Goal: Entertainment & Leisure: Browse casually

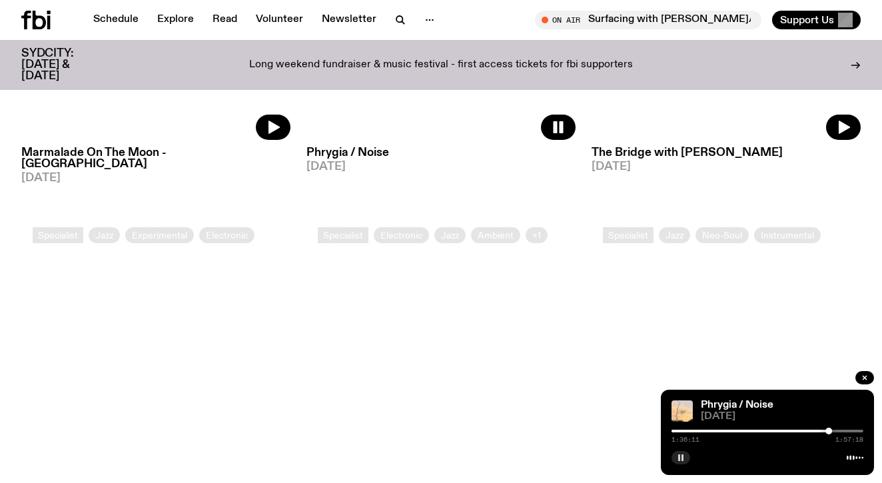
scroll to position [412, 0]
click at [682, 463] on button "button" at bounding box center [681, 457] width 19 height 13
click at [678, 457] on icon "button" at bounding box center [681, 458] width 8 height 8
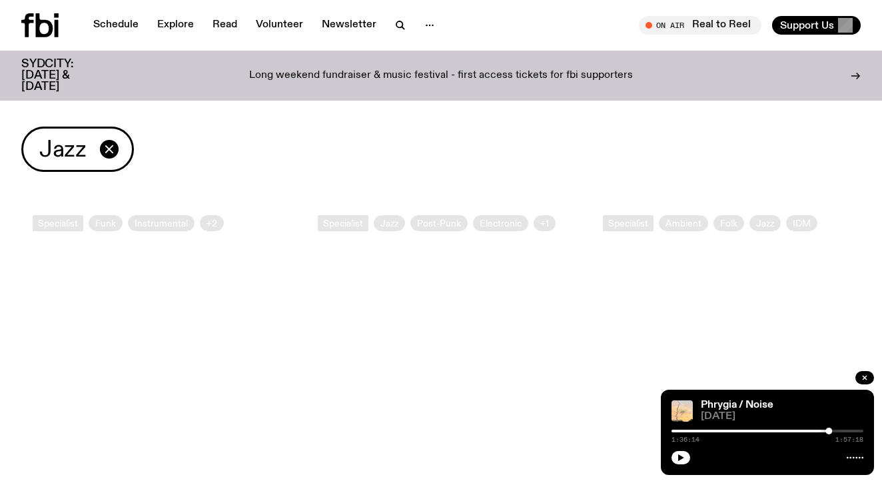
click at [37, 21] on icon at bounding box center [44, 25] width 17 height 24
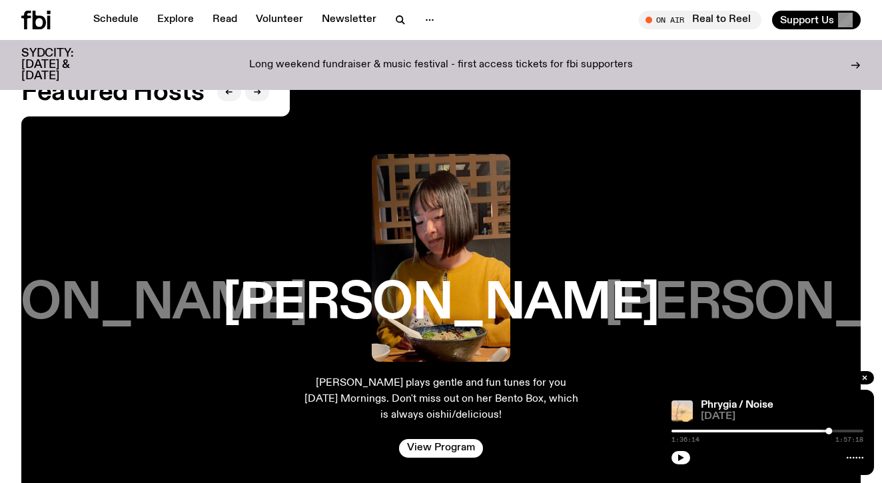
scroll to position [2070, 0]
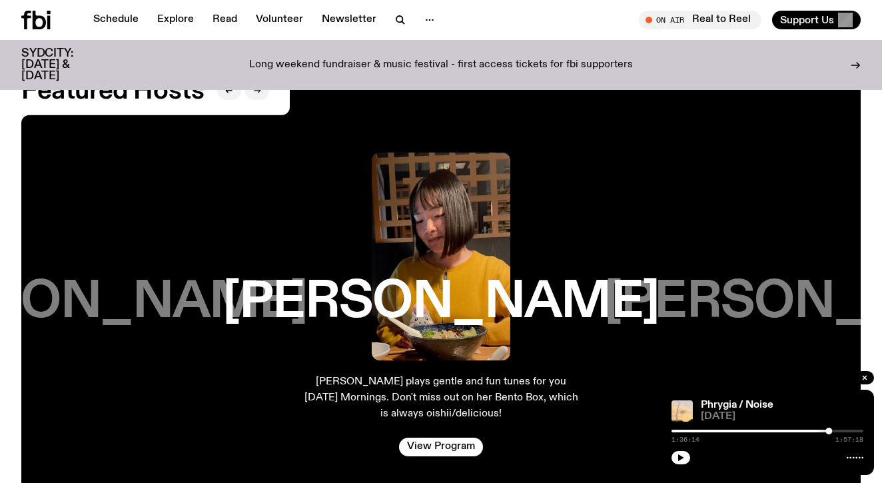
click at [256, 87] on icon "button" at bounding box center [257, 91] width 8 height 8
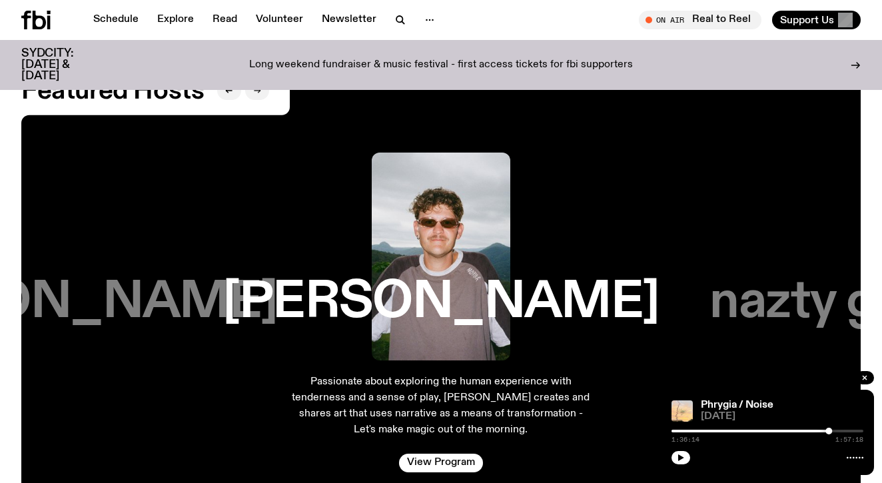
click at [257, 87] on icon "button" at bounding box center [257, 91] width 8 height 8
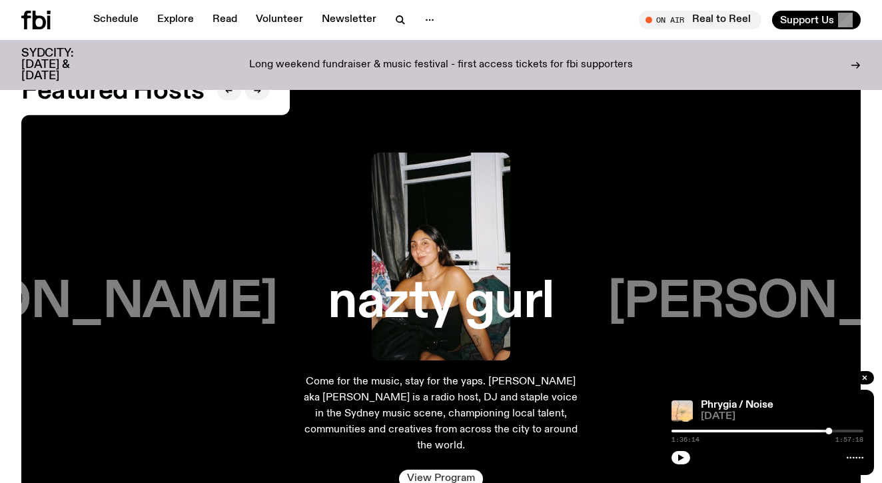
click at [472, 472] on link "View Program" at bounding box center [441, 479] width 84 height 19
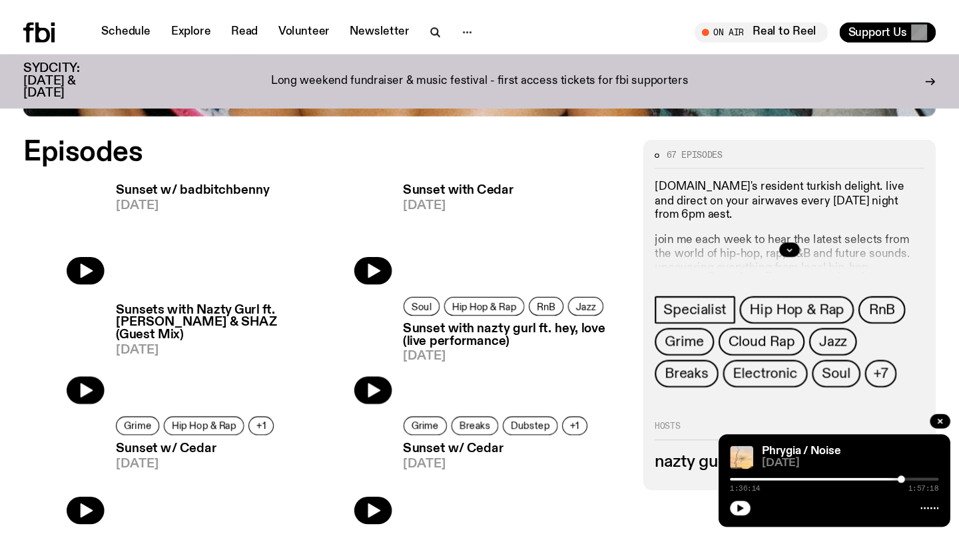
scroll to position [565, 0]
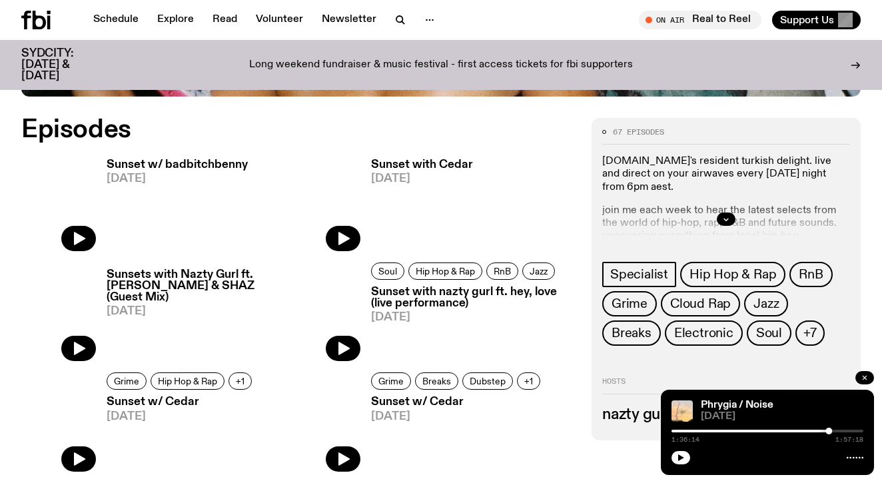
click at [863, 377] on icon "button" at bounding box center [865, 378] width 8 height 8
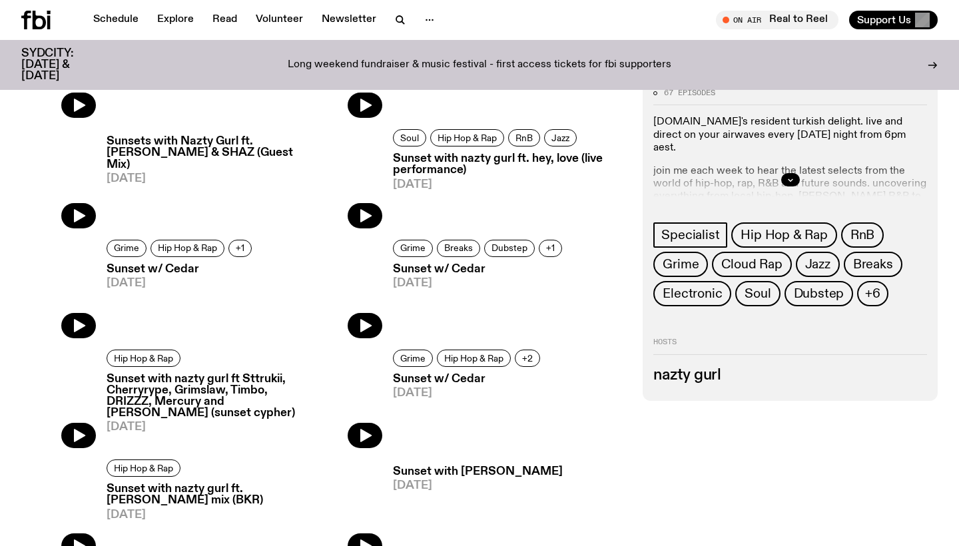
scroll to position [740, 0]
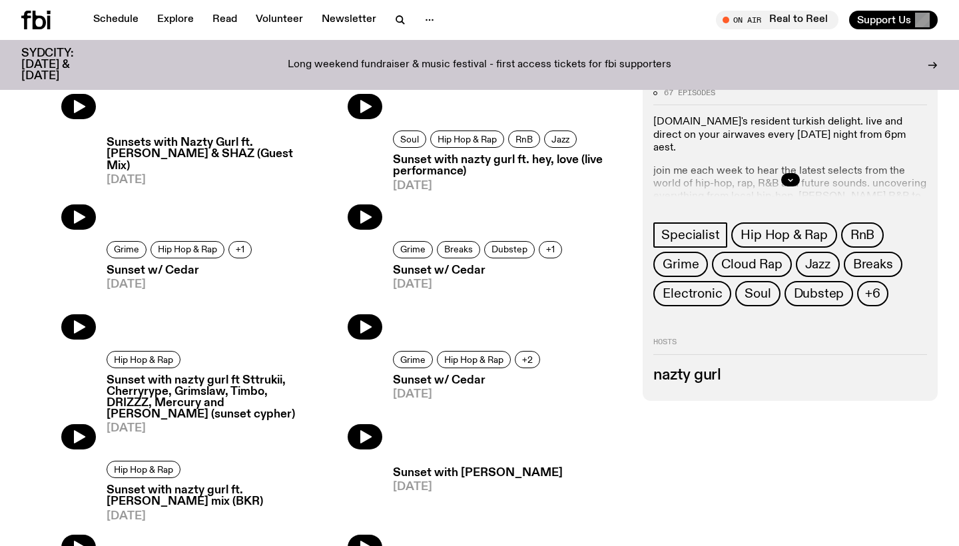
click at [806, 176] on div at bounding box center [791, 180] width 274 height 43
click at [801, 177] on div at bounding box center [791, 180] width 274 height 43
click at [799, 177] on div at bounding box center [791, 180] width 274 height 43
click at [786, 181] on button "button" at bounding box center [790, 179] width 19 height 13
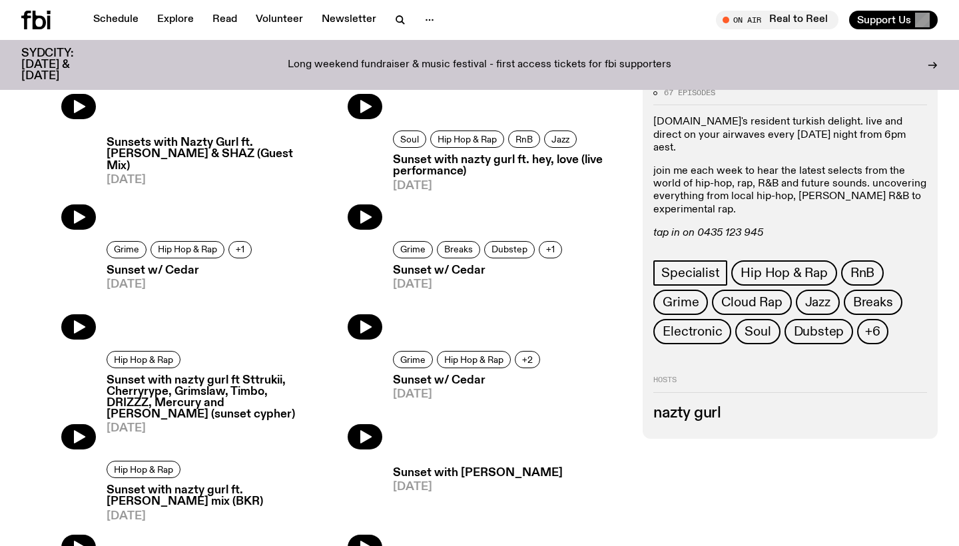
drag, startPoint x: 867, startPoint y: 217, endPoint x: 777, endPoint y: 225, distance: 89.6
click at [775, 241] on em "follow us on instagram: @sunsetwithnaztygurl" at bounding box center [762, 246] width 217 height 11
click at [881, 227] on p "tap in on 0435 123 945 follow us on instagram: @sunsetwithnaztygurl submissions…" at bounding box center [791, 246] width 274 height 39
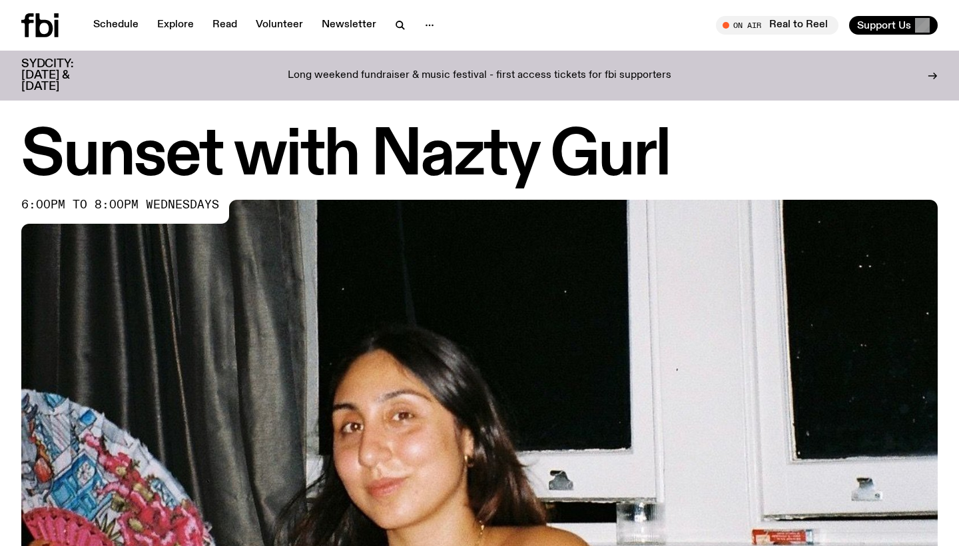
scroll to position [0, 0]
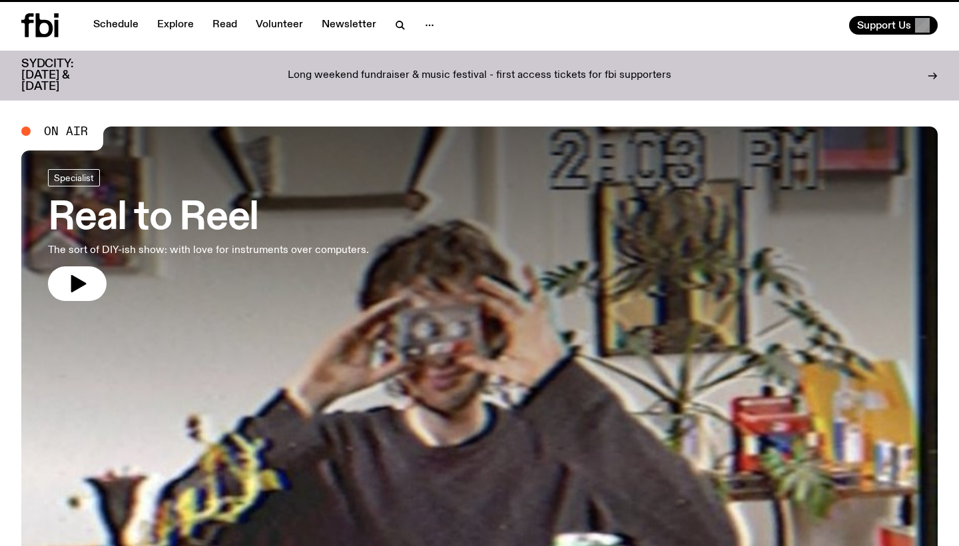
scroll to position [2070, 0]
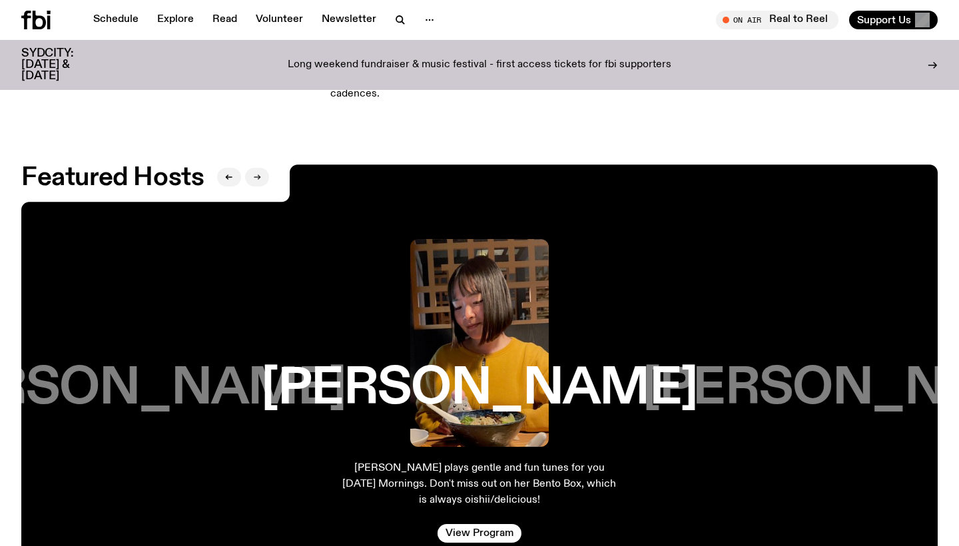
click at [255, 173] on icon "button" at bounding box center [257, 177] width 8 height 8
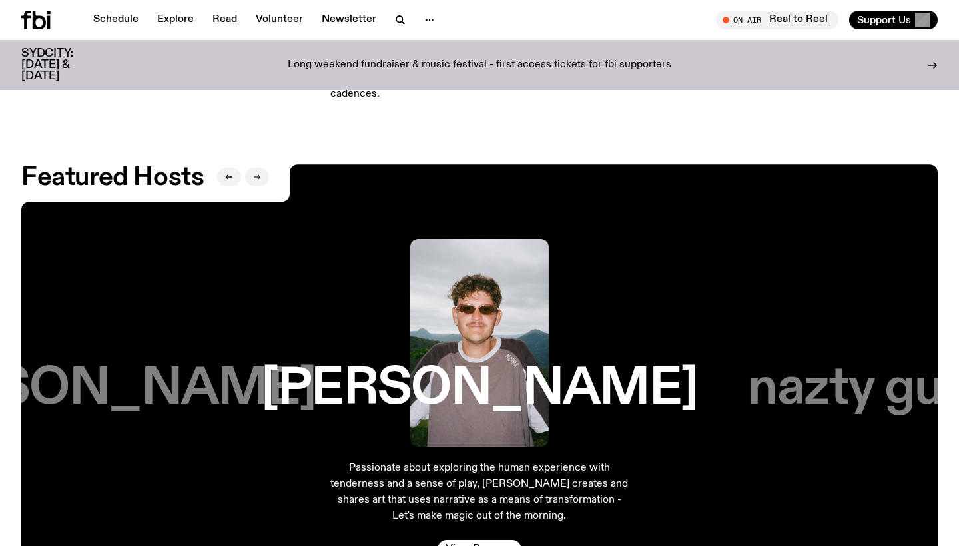
click at [264, 171] on button "button" at bounding box center [257, 177] width 24 height 19
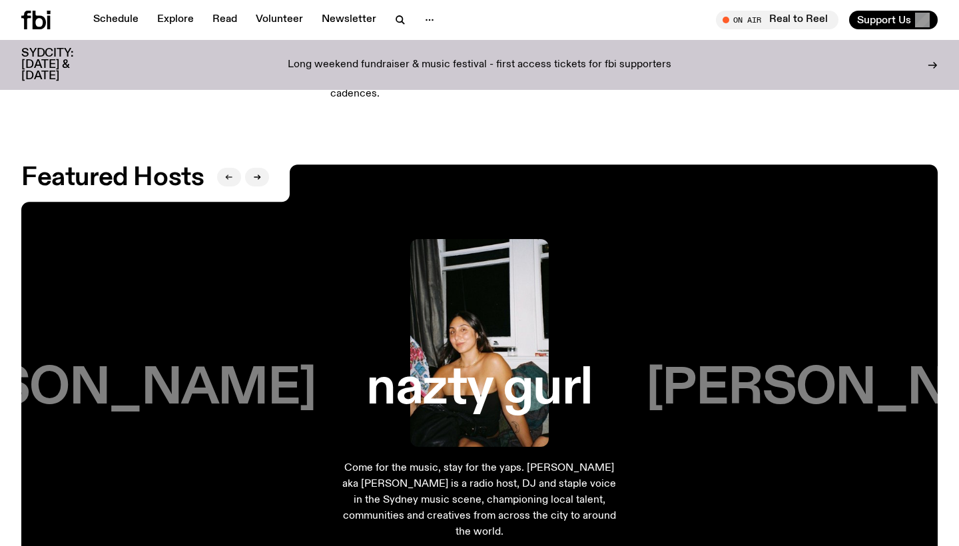
click at [231, 175] on button "button" at bounding box center [229, 177] width 24 height 19
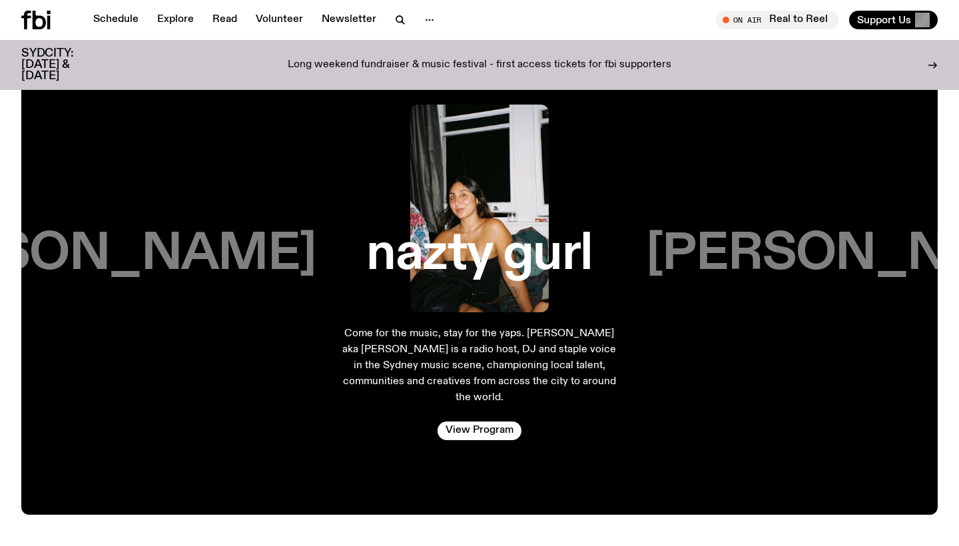
scroll to position [2206, 0]
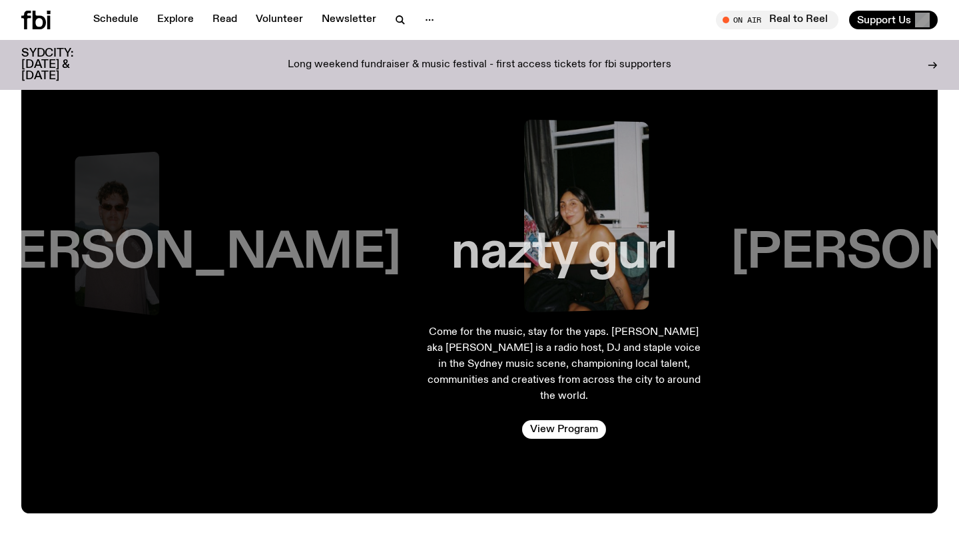
click at [564, 237] on h3 "nazty gurl" at bounding box center [564, 253] width 226 height 51
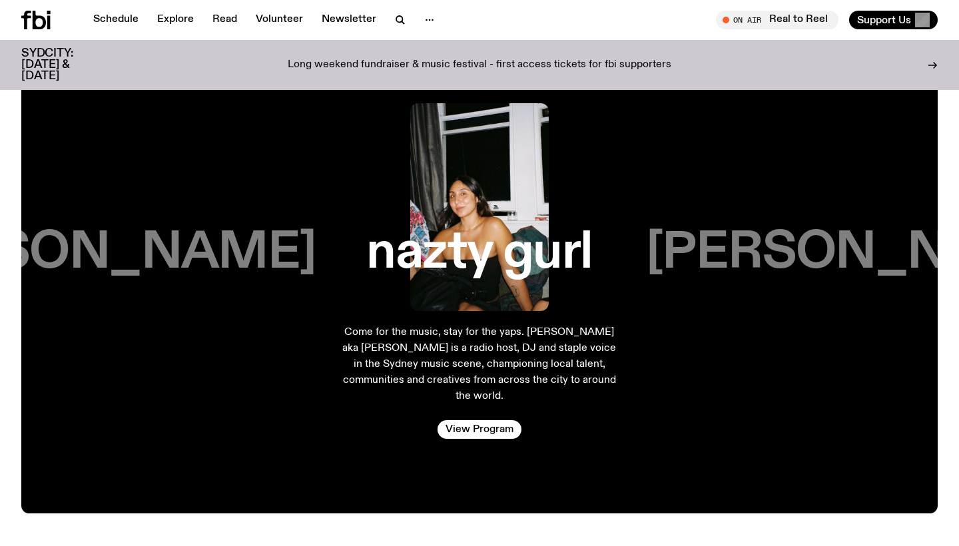
click at [753, 286] on div "Jim Kretschmer" at bounding box center [864, 207] width 343 height 208
click at [881, 270] on h3 "Jim Kretschmer" at bounding box center [864, 253] width 436 height 51
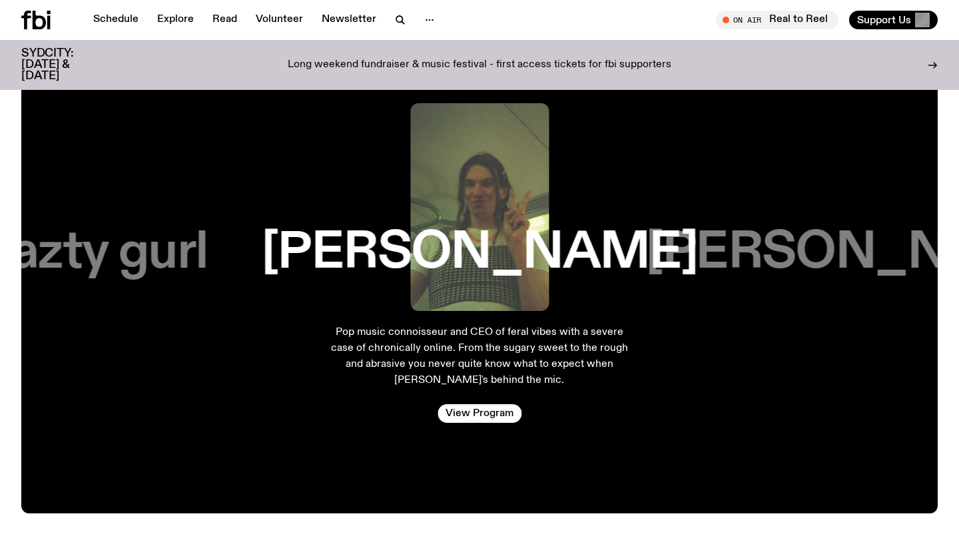
click at [881, 270] on h3 "Matt Do" at bounding box center [864, 253] width 436 height 51
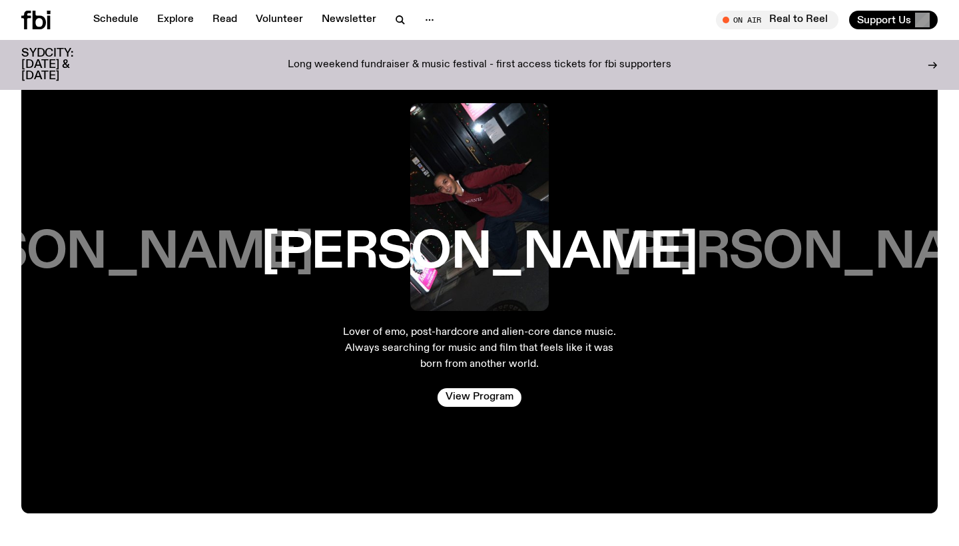
click at [881, 270] on h3 "Kana Frazer" at bounding box center [831, 253] width 436 height 51
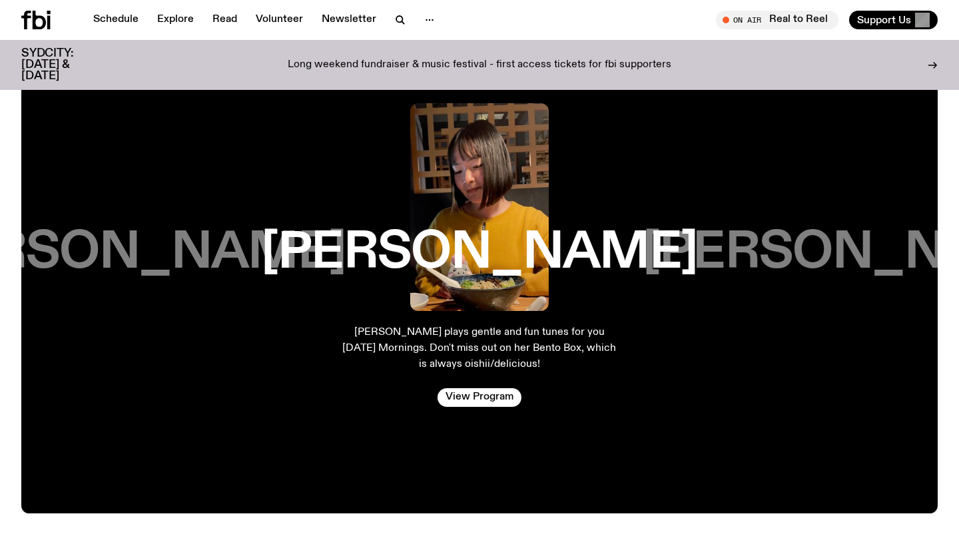
click at [881, 270] on h3 "Harrie Hastings" at bounding box center [861, 253] width 436 height 51
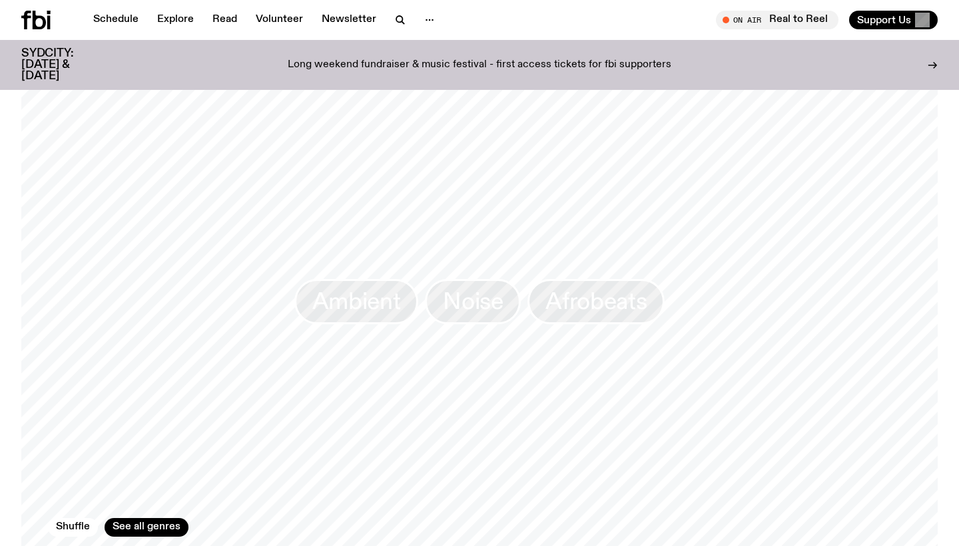
scroll to position [1083, 0]
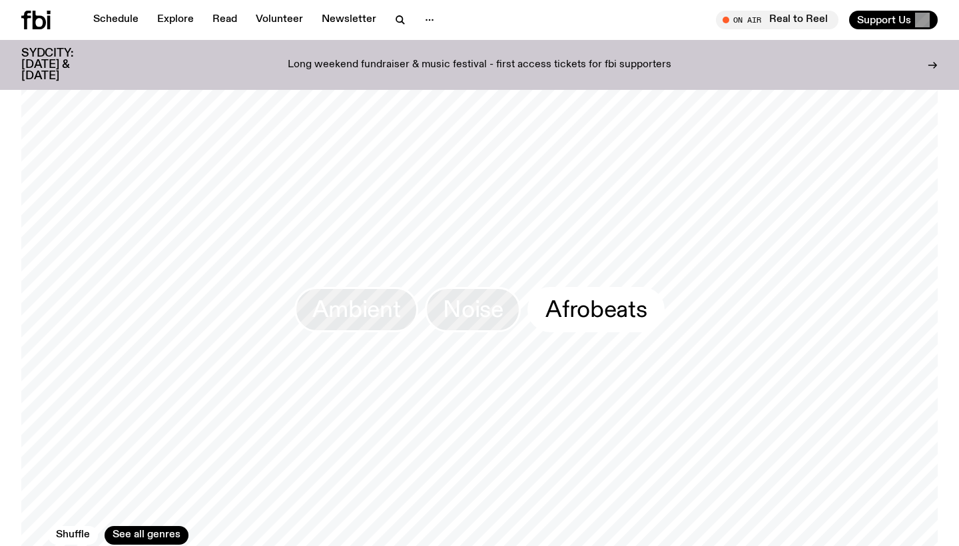
click at [602, 287] on link "Afrobeats" at bounding box center [596, 309] width 137 height 45
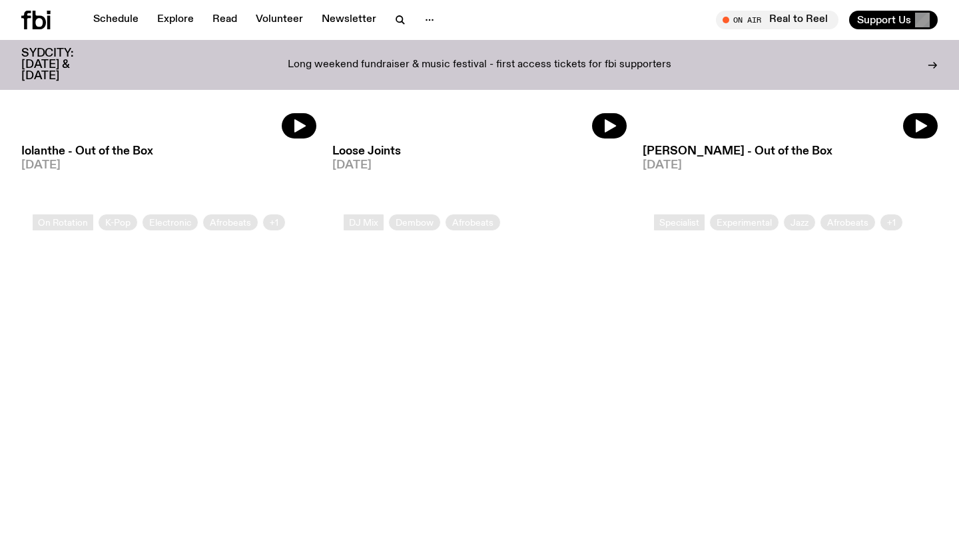
scroll to position [437, 0]
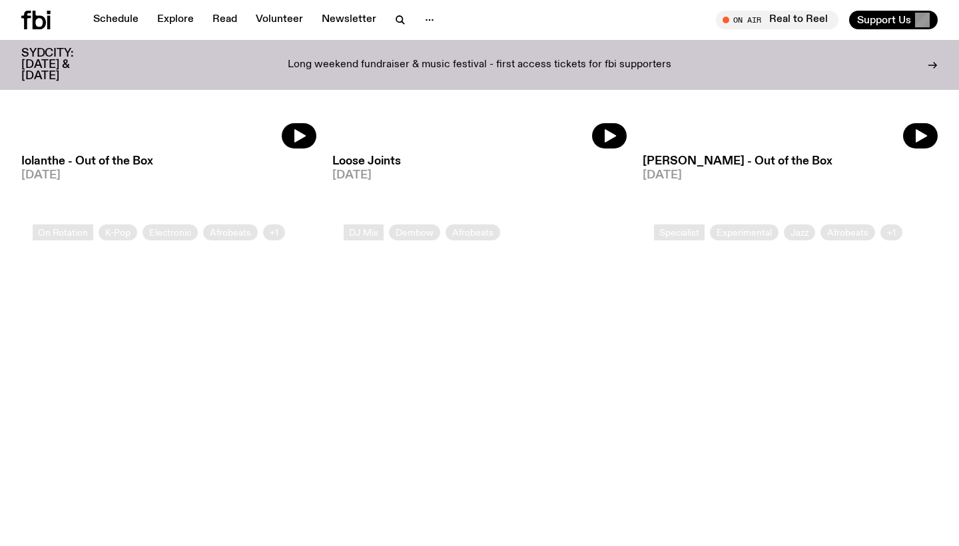
click at [390, 160] on h3 "Loose Joints" at bounding box center [479, 161] width 295 height 11
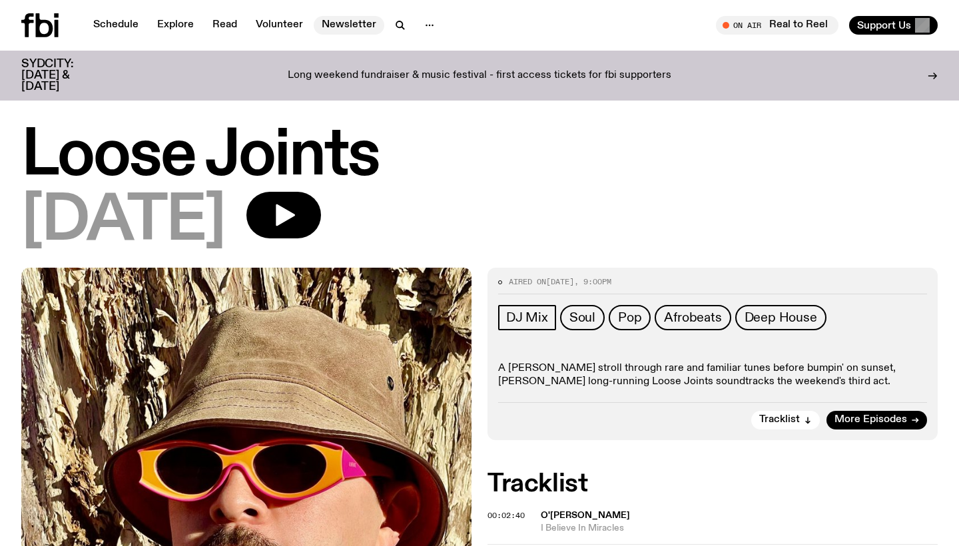
click at [330, 24] on link "Newsletter" at bounding box center [349, 25] width 71 height 19
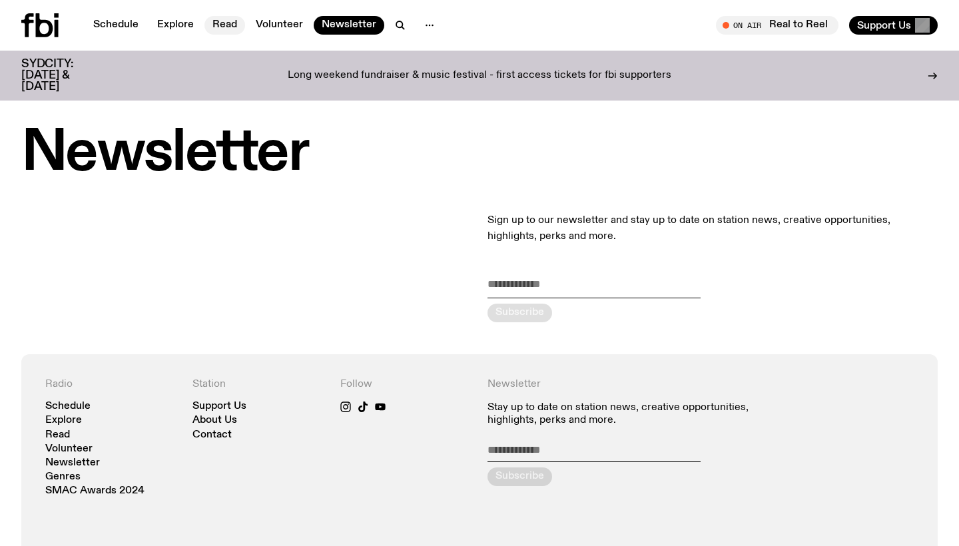
click at [229, 29] on link "Read" at bounding box center [225, 25] width 41 height 19
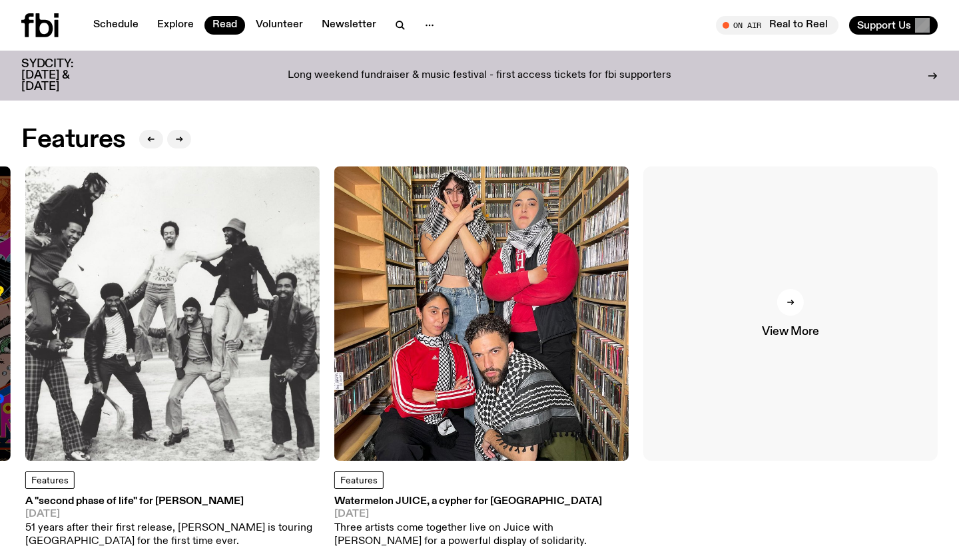
click at [797, 332] on span "View More" at bounding box center [790, 331] width 57 height 11
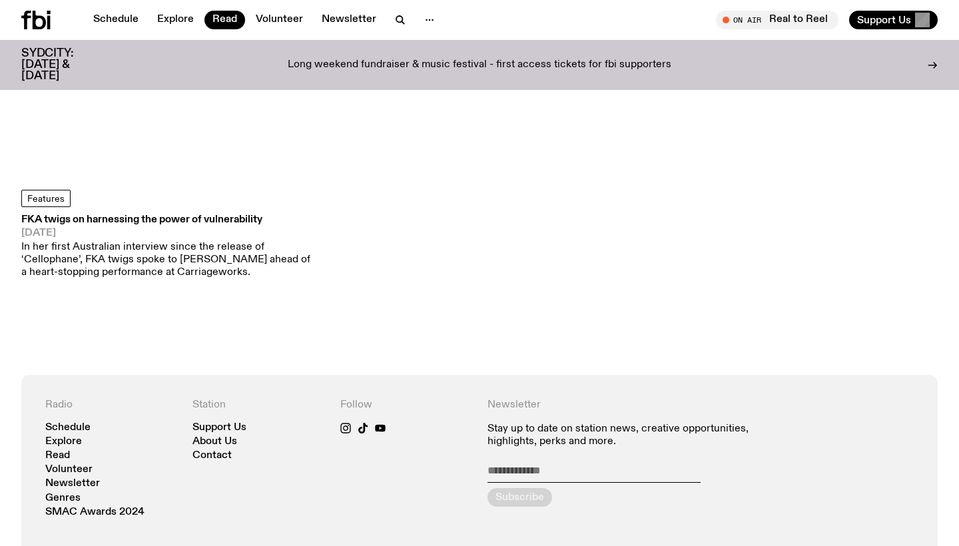
scroll to position [4813, 0]
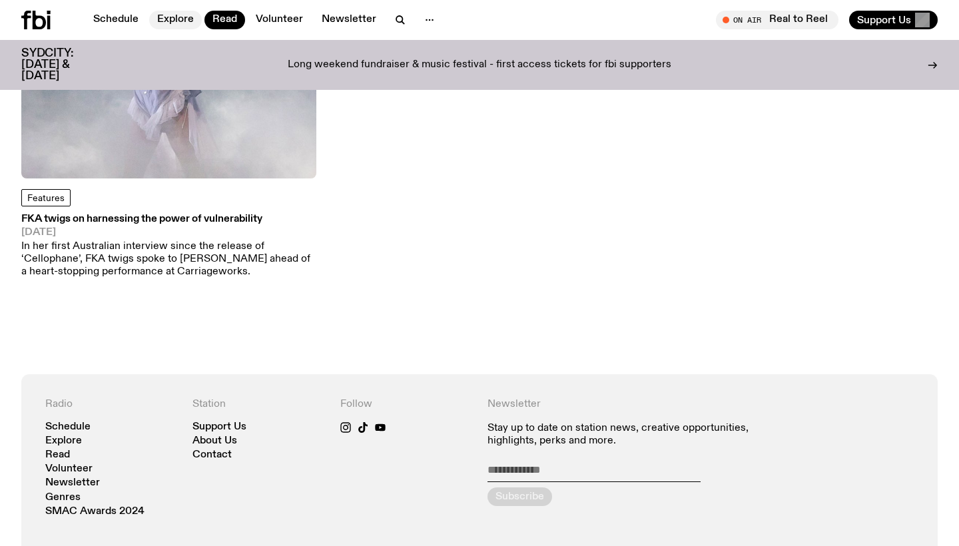
click at [166, 16] on link "Explore" at bounding box center [175, 20] width 53 height 19
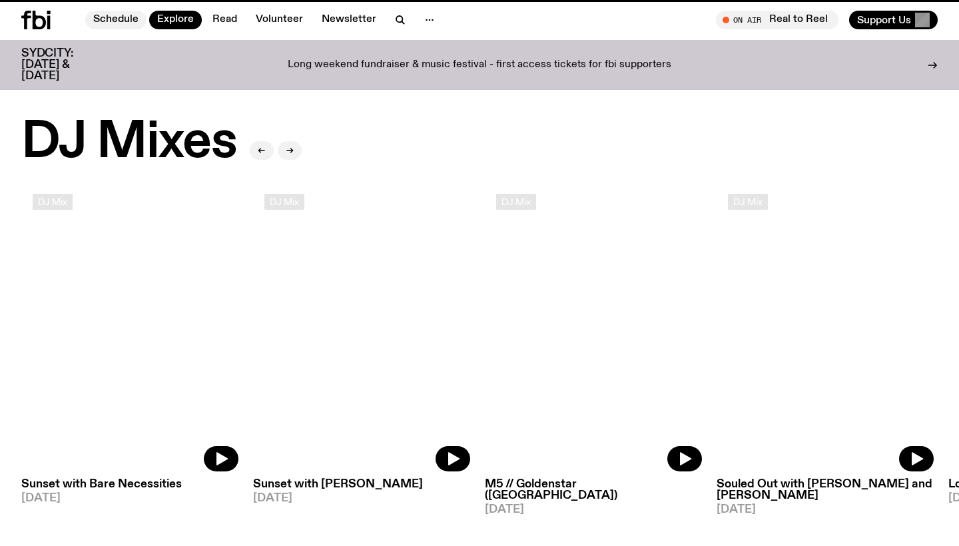
click at [107, 23] on link "Schedule" at bounding box center [115, 20] width 61 height 19
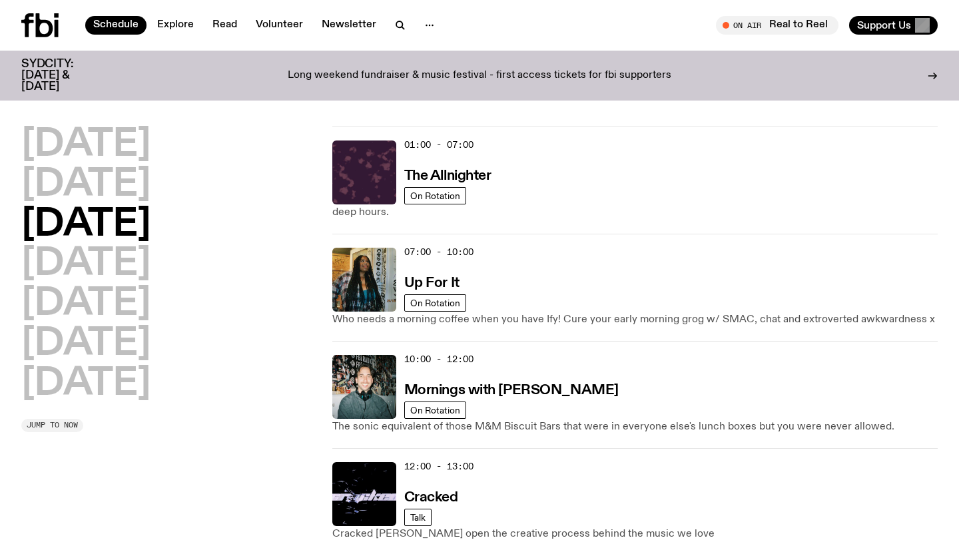
click at [69, 422] on span "Jump to now" at bounding box center [52, 425] width 51 height 7
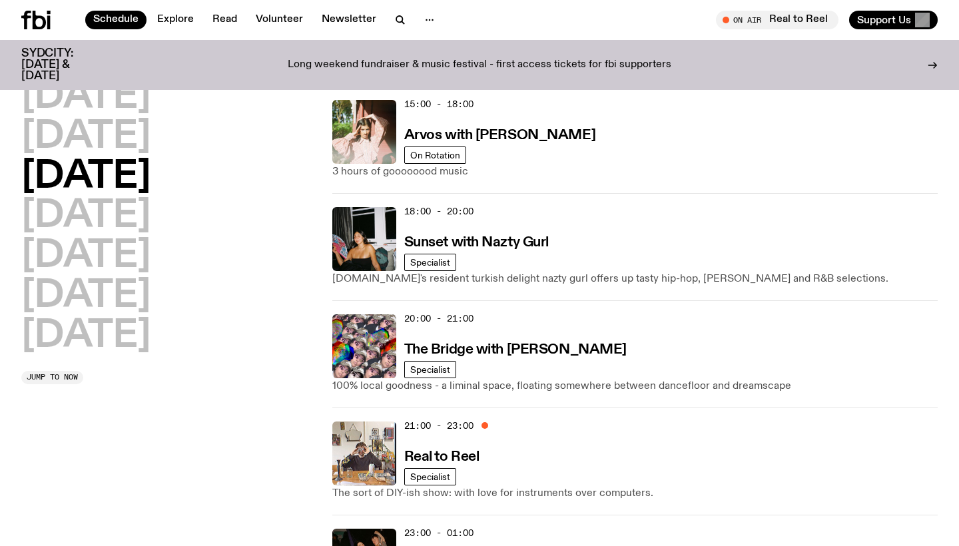
scroll to position [564, 0]
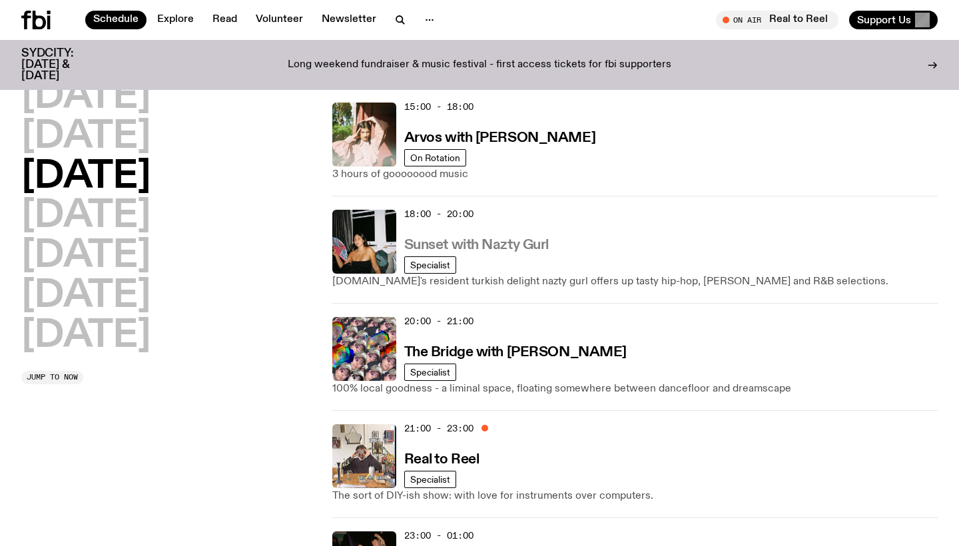
click at [506, 245] on h3 "Sunset with Nazty Gurl" at bounding box center [476, 246] width 145 height 14
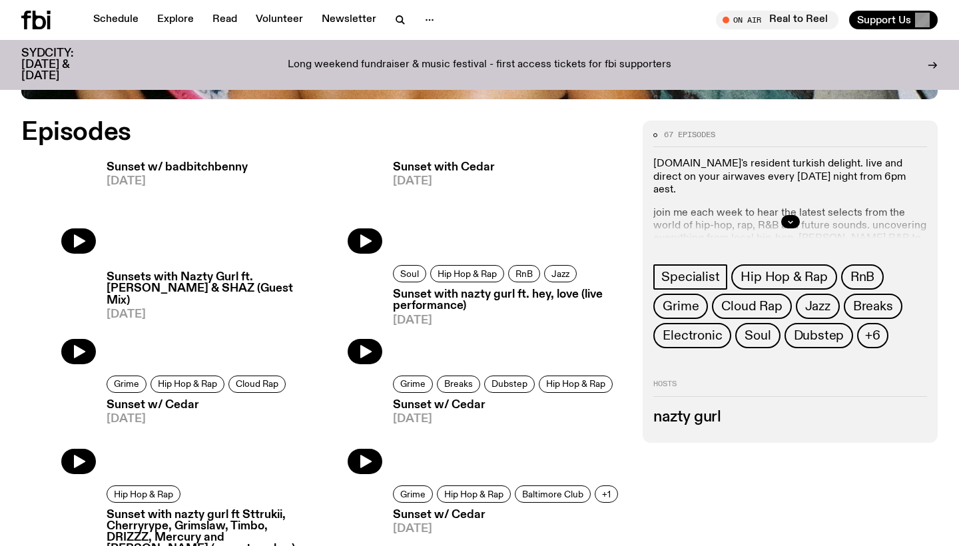
scroll to position [605, 0]
click at [203, 167] on h3 "Sunset w/ badbitchbenny" at bounding box center [177, 168] width 141 height 11
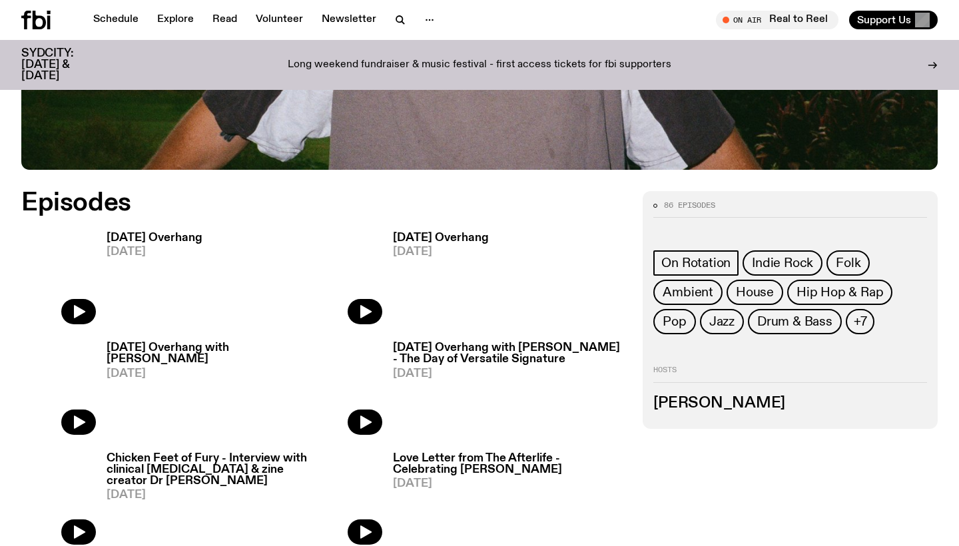
scroll to position [552, 0]
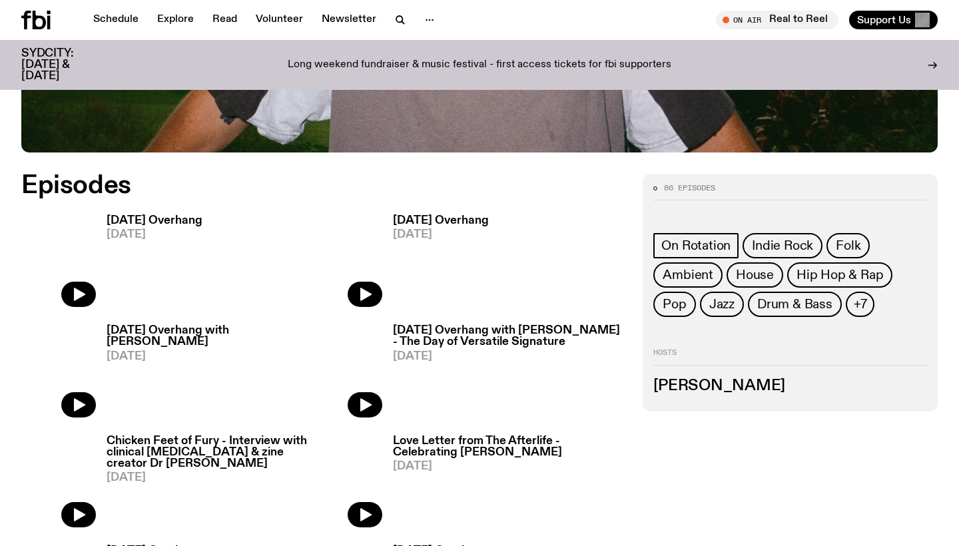
click at [719, 388] on h3 "[PERSON_NAME]" at bounding box center [791, 386] width 274 height 15
click at [719, 388] on h3 "Harrie Hastings" at bounding box center [791, 386] width 274 height 15
click at [858, 310] on span "+7" at bounding box center [860, 304] width 13 height 15
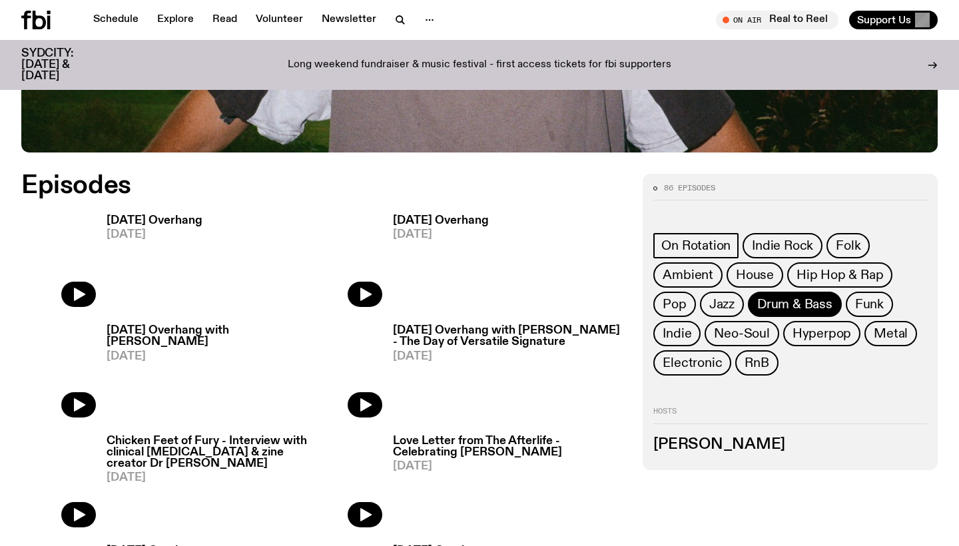
click at [813, 310] on span "Drum & Bass" at bounding box center [794, 304] width 75 height 15
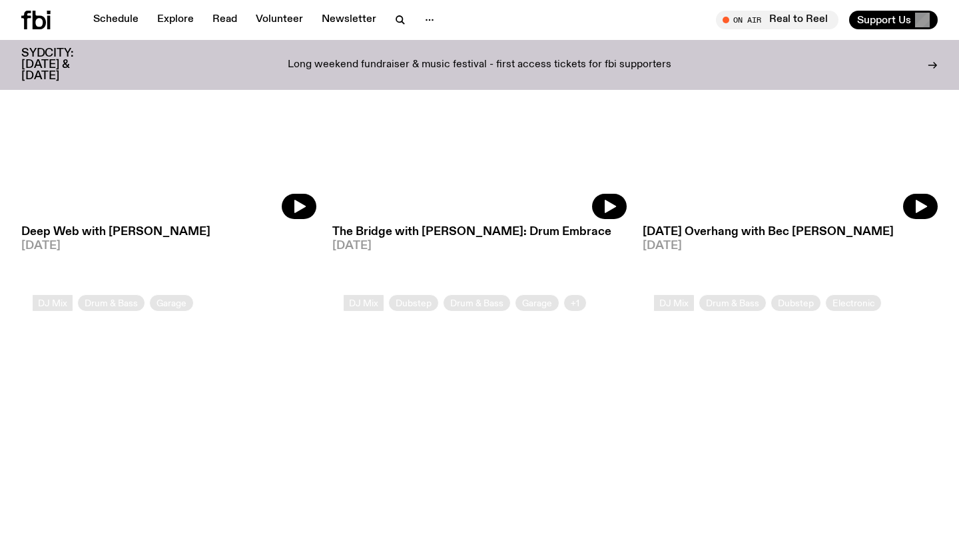
scroll to position [366, 0]
click at [76, 245] on span "07.08.25" at bounding box center [168, 246] width 295 height 11
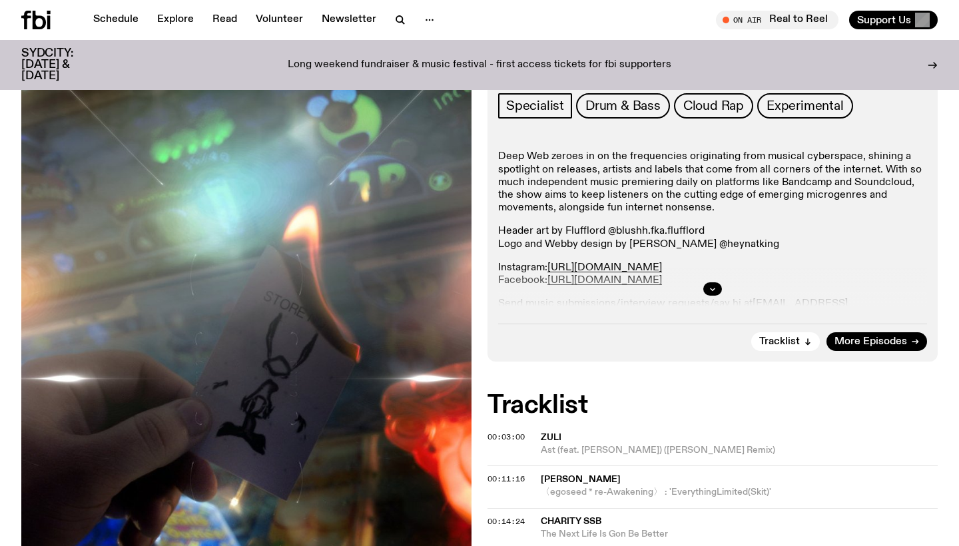
scroll to position [263, 0]
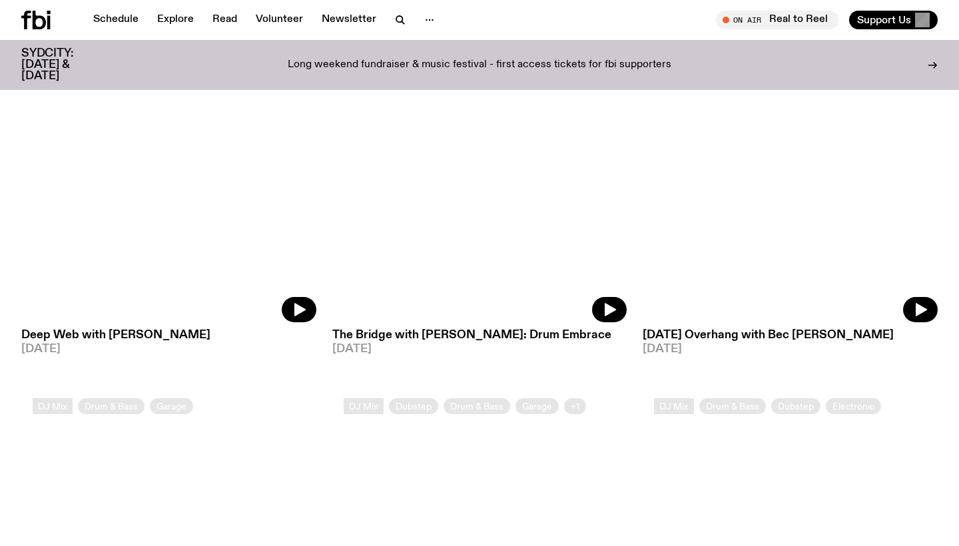
scroll to position [366, 0]
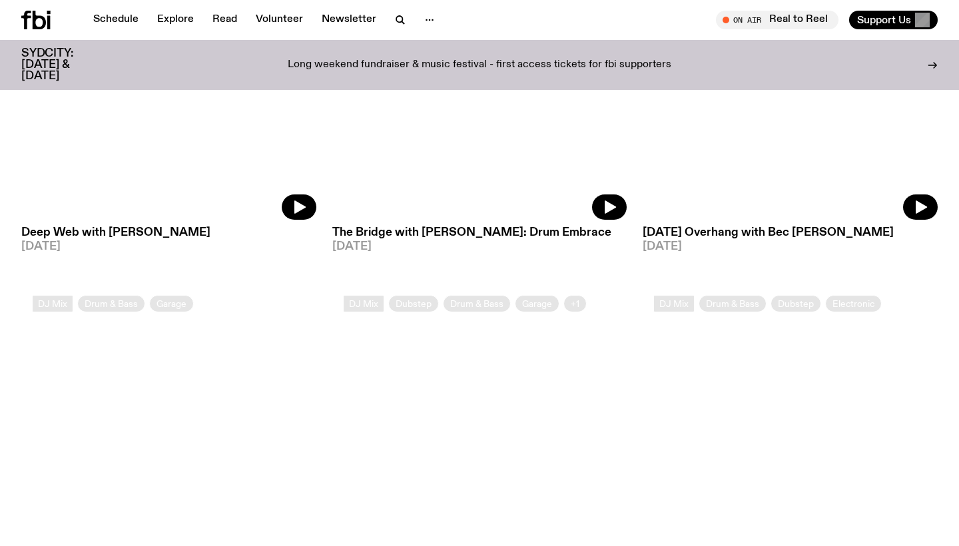
click at [436, 239] on h3 "The Bridge with Sophie Gordon: Drum Embrace" at bounding box center [479, 232] width 295 height 11
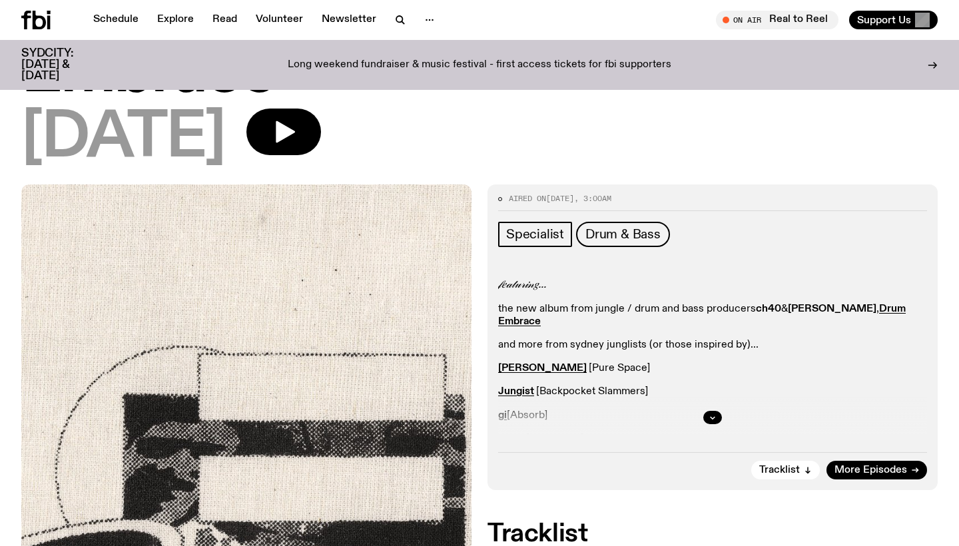
scroll to position [200, 0]
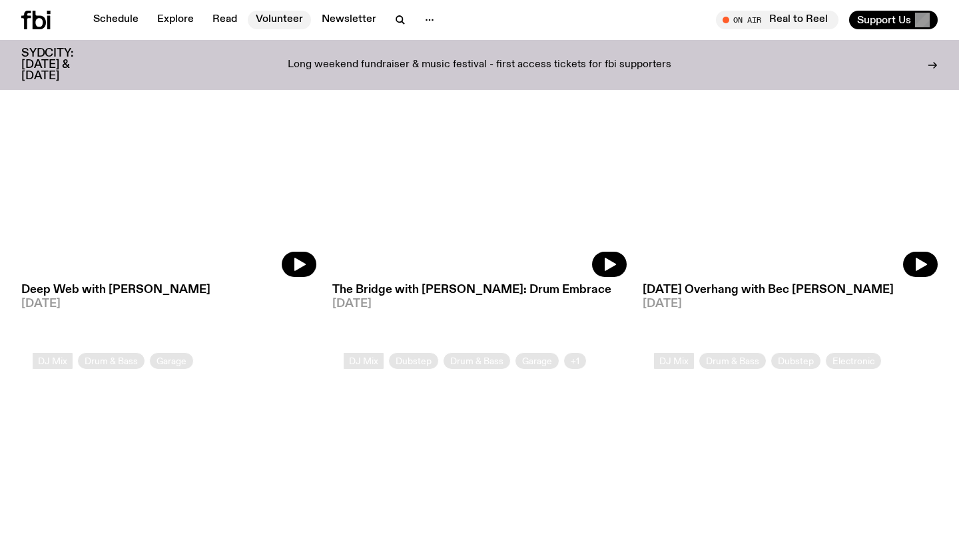
scroll to position [340, 0]
